Goal: Task Accomplishment & Management: Use online tool/utility

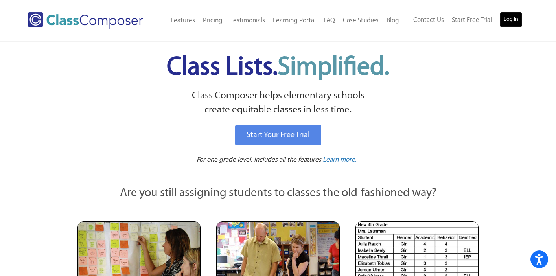
click at [518, 18] on link "Log In" at bounding box center [511, 20] width 22 height 16
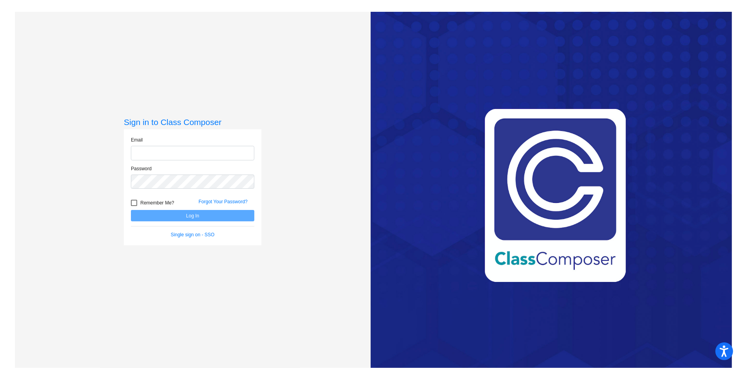
type input "[PERSON_NAME][EMAIL_ADDRESS][PERSON_NAME][DOMAIN_NAME]"
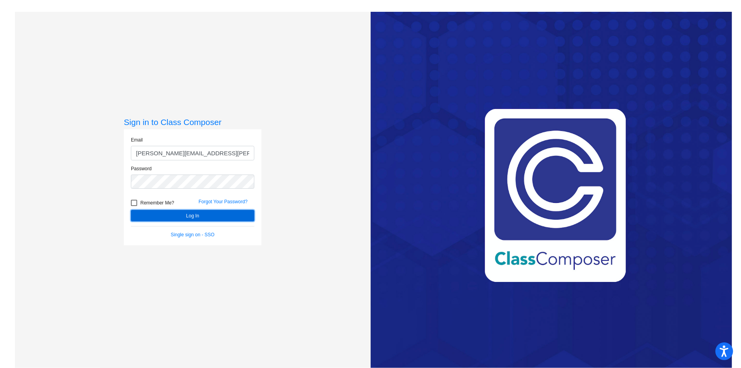
click at [200, 218] on button "Log In" at bounding box center [192, 215] width 123 height 11
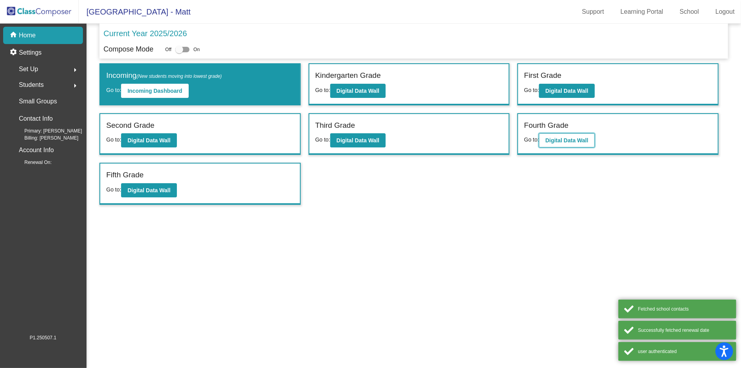
click at [588, 137] on b "Digital Data Wall" at bounding box center [566, 140] width 43 height 6
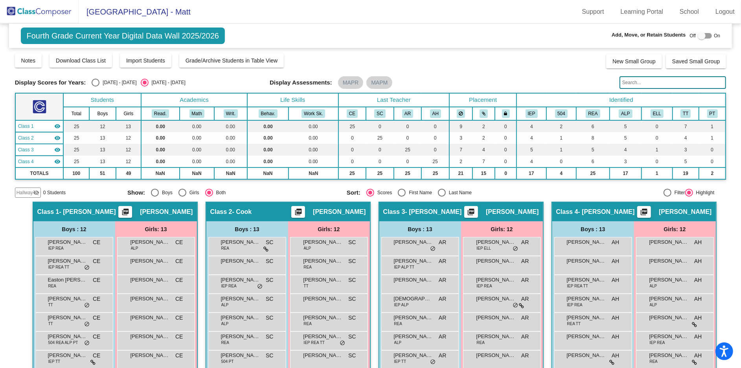
scroll to position [126, 0]
